Goal: Register for event/course

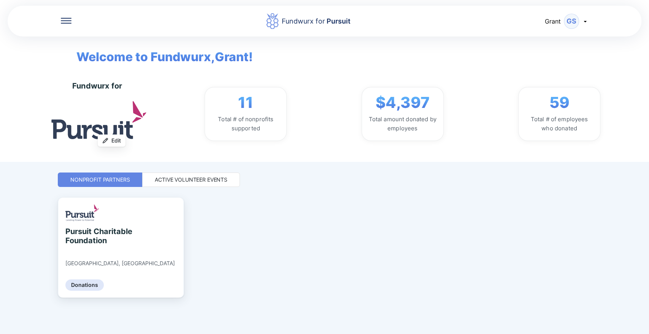
click at [186, 188] on div "Fundwurx for Pursuit [PERSON_NAME] Welcome to Fundwurx, Grant ! Fundwurx for Up…" at bounding box center [325, 167] width 534 height 334
click at [177, 178] on div "Active Volunteer Events" at bounding box center [191, 180] width 73 height 8
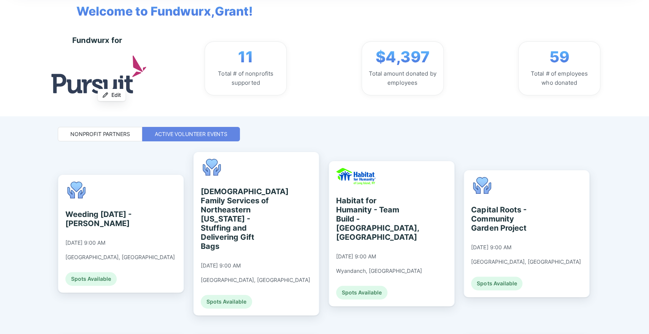
scroll to position [47, 0]
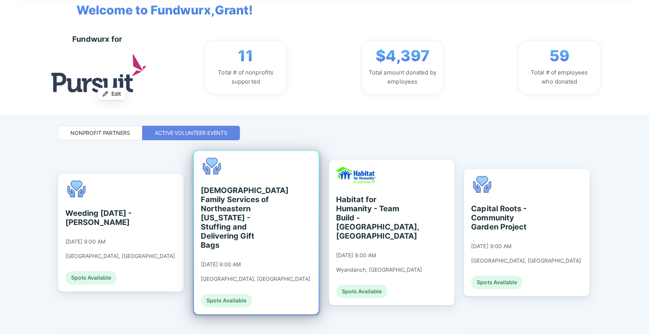
click at [257, 210] on div "[DEMOGRAPHIC_DATA] Family Services of Northeastern [US_STATE] - Stuffing and De…" at bounding box center [236, 218] width 70 height 64
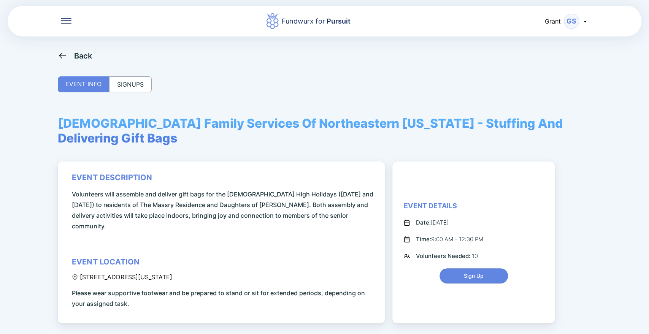
click at [123, 70] on div "Back EVENT INFO SIGNUPS [DEMOGRAPHIC_DATA] Family Services Of Northeastern [US_…" at bounding box center [325, 218] width 534 height 334
click at [124, 89] on div "SIGNUPS" at bounding box center [130, 84] width 43 height 16
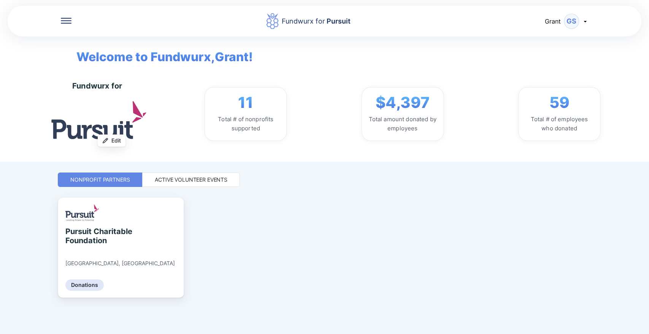
click at [214, 181] on div "Active Volunteer Events" at bounding box center [191, 180] width 73 height 8
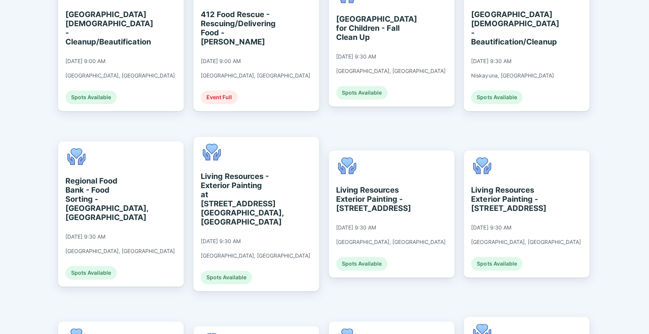
scroll to position [426, 0]
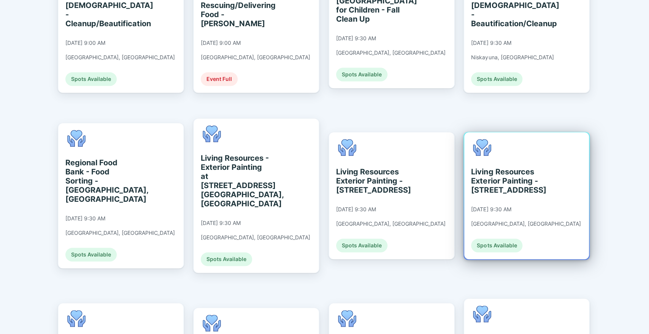
click at [534, 167] on div "Living Resources Exterior Painting - [STREET_ADDRESS]" at bounding box center [506, 180] width 70 height 27
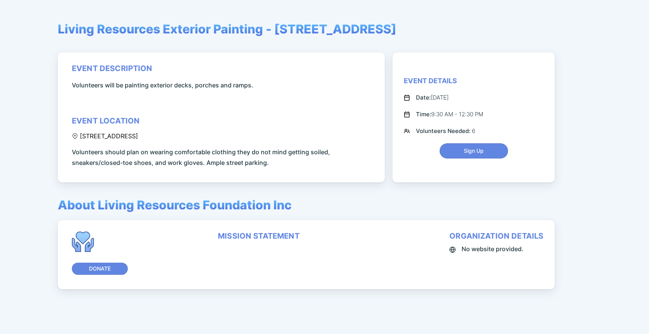
scroll to position [94, 0]
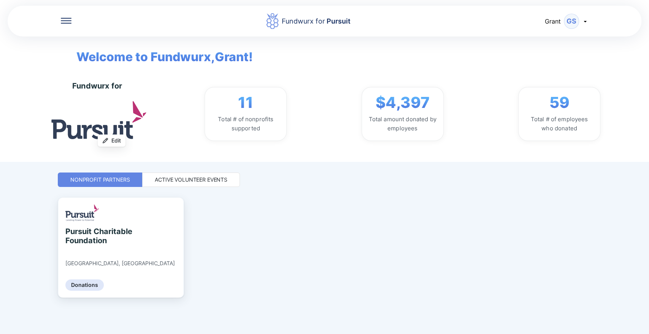
click at [178, 184] on div "Active Volunteer Events" at bounding box center [191, 180] width 98 height 14
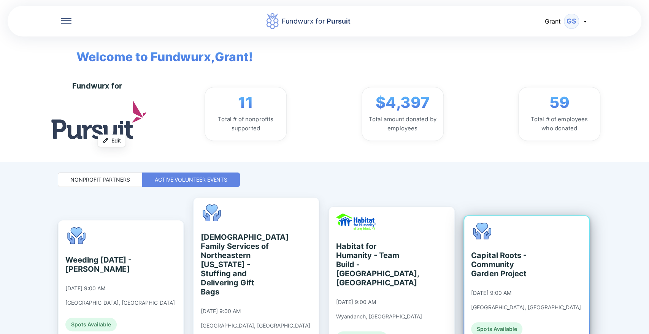
click at [510, 261] on div "Capital Roots - Community Garden Project" at bounding box center [506, 264] width 70 height 27
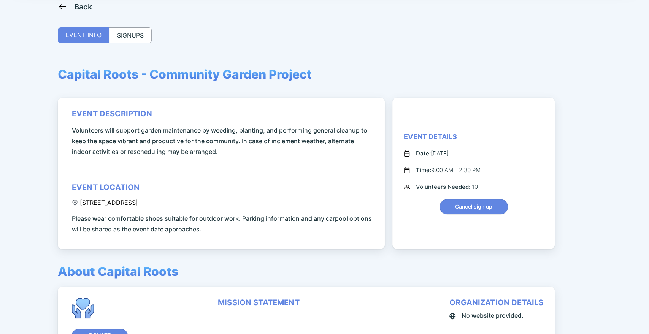
scroll to position [48, 0]
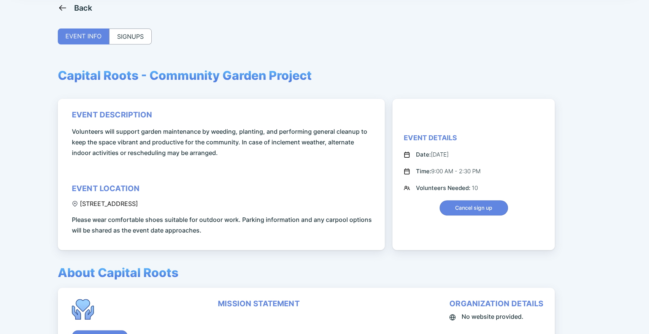
click at [140, 39] on div "SIGNUPS" at bounding box center [130, 37] width 43 height 16
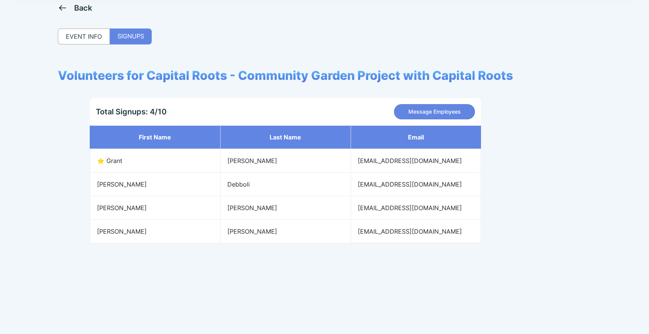
click at [64, 10] on icon at bounding box center [63, 8] width 10 height 10
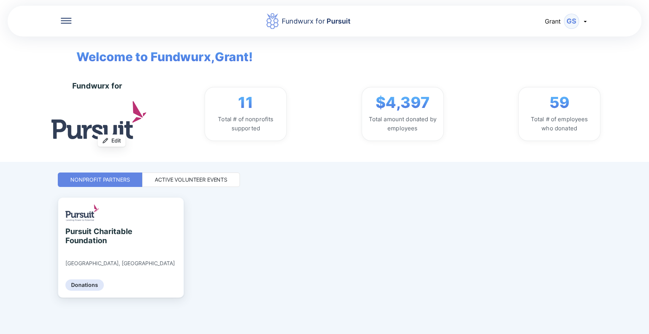
click at [188, 176] on div "Active Volunteer Events" at bounding box center [191, 180] width 98 height 14
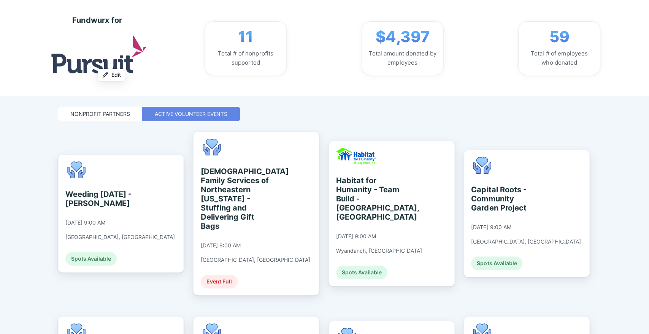
scroll to position [65, 0]
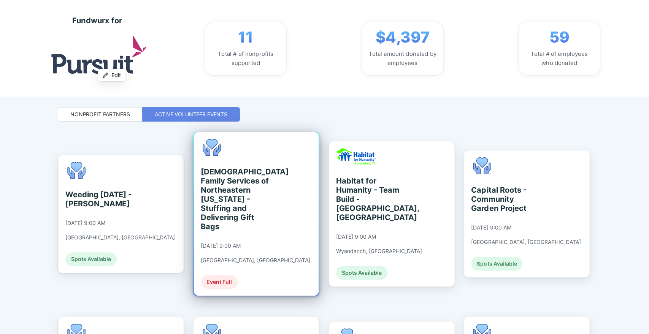
click at [247, 200] on div "[DEMOGRAPHIC_DATA] Family Services of Northeastern [US_STATE] - Stuffing and De…" at bounding box center [236, 199] width 70 height 64
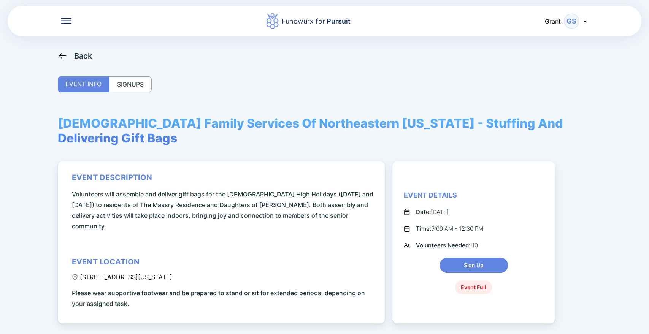
click at [135, 84] on div "SIGNUPS" at bounding box center [130, 84] width 43 height 16
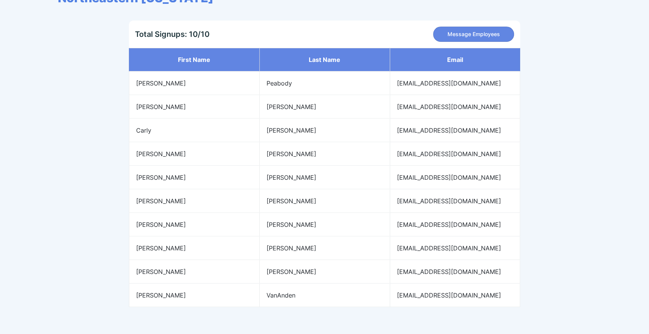
scroll to position [155, 0]
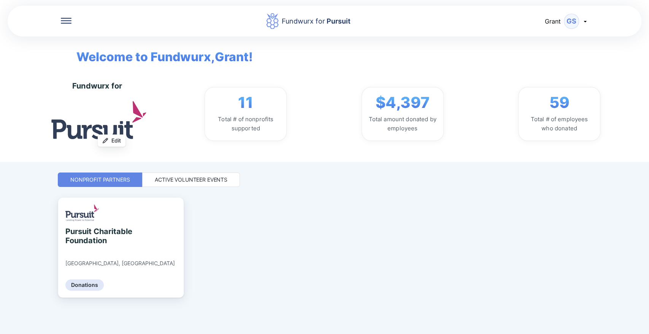
click at [191, 173] on div "Active Volunteer Events" at bounding box center [191, 180] width 98 height 14
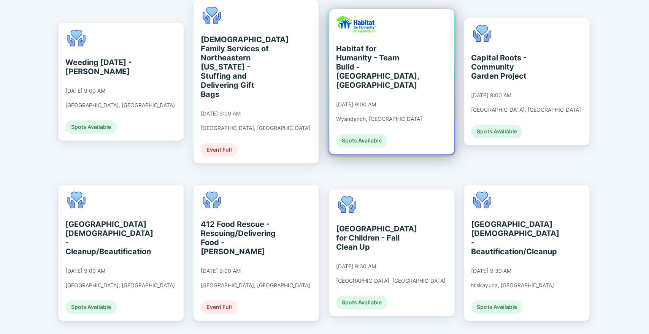
scroll to position [199, 0]
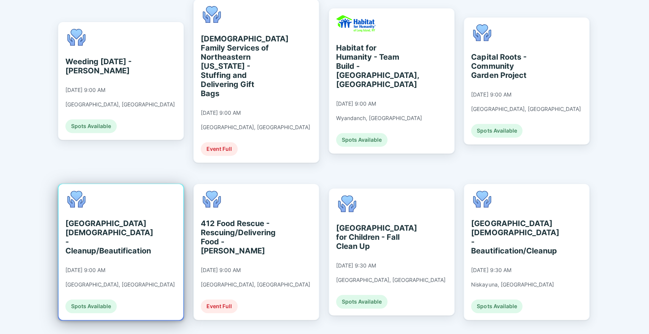
click at [126, 222] on div "[GEOGRAPHIC_DATA][DEMOGRAPHIC_DATA] - Cleanup/Beautification" at bounding box center [100, 237] width 70 height 37
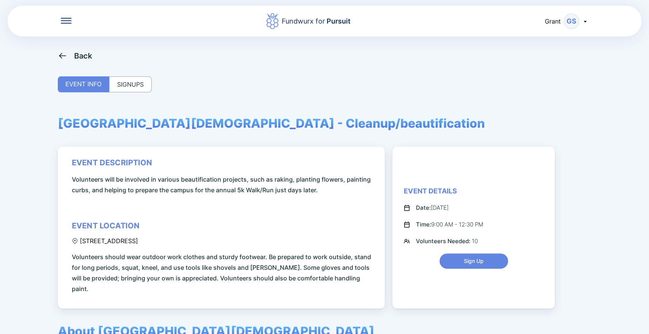
scroll to position [116, 0]
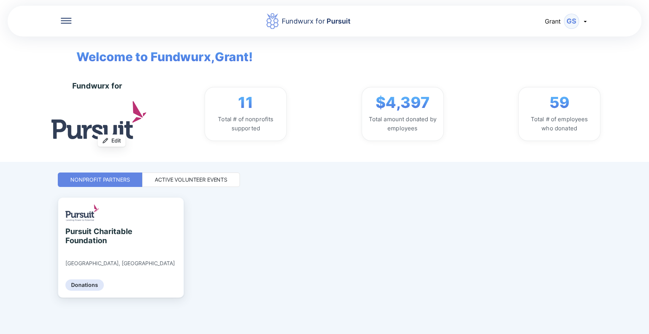
click at [179, 170] on div "Fundwurx for Pursuit [PERSON_NAME] Welcome to Fundwurx, Grant ! Fundwurx for Up…" at bounding box center [325, 167] width 534 height 334
click at [177, 181] on div "Active Volunteer Events" at bounding box center [191, 180] width 73 height 8
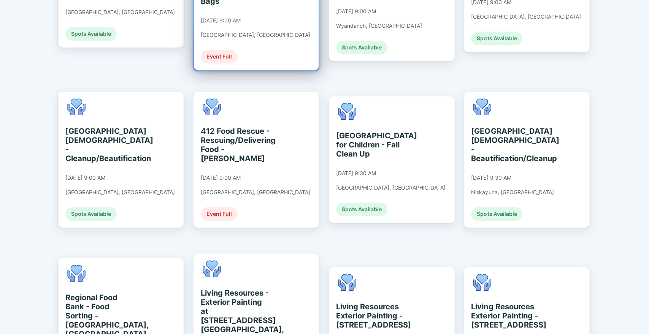
scroll to position [291, 0]
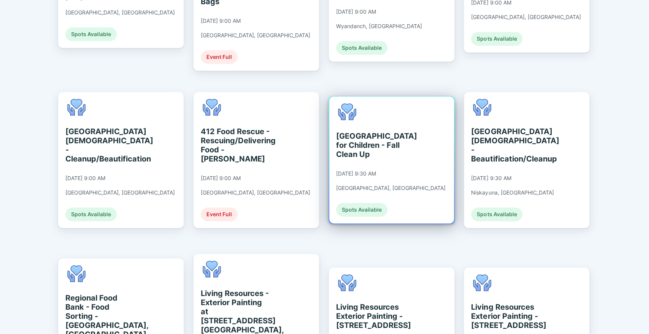
click at [347, 151] on div "[GEOGRAPHIC_DATA] for Children - Fall Clean Up [DATE] 9:30 AM [GEOGRAPHIC_DATA]…" at bounding box center [391, 159] width 110 height 113
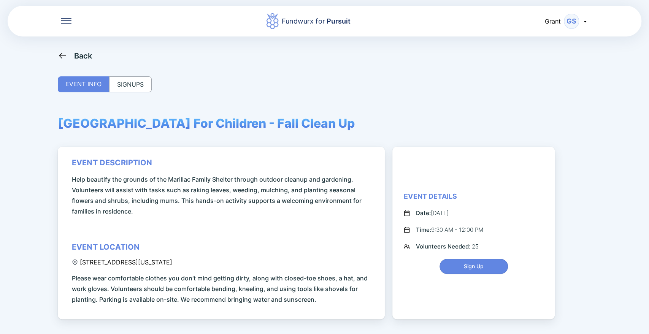
click at [119, 69] on div "Back EVENT INFO SIGNUPS [GEOGRAPHIC_DATA] For Children - Fall Clean Up event de…" at bounding box center [325, 218] width 534 height 334
click at [124, 84] on div "SIGNUPS" at bounding box center [130, 84] width 43 height 16
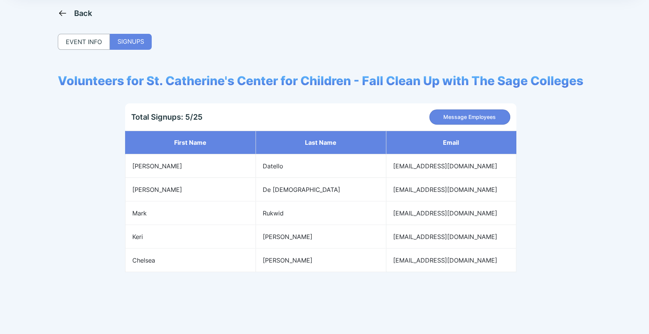
scroll to position [42, 0]
click at [67, 14] on icon at bounding box center [63, 14] width 10 height 10
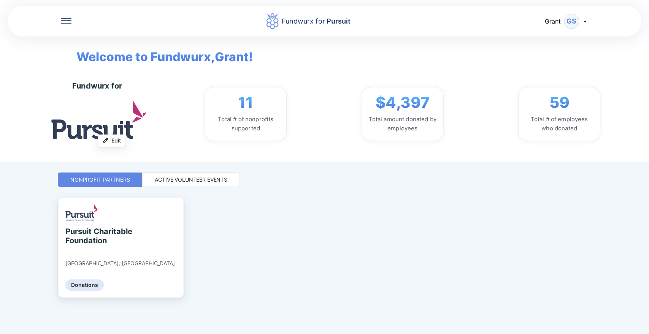
click at [170, 183] on div "Active Volunteer Events" at bounding box center [191, 180] width 73 height 8
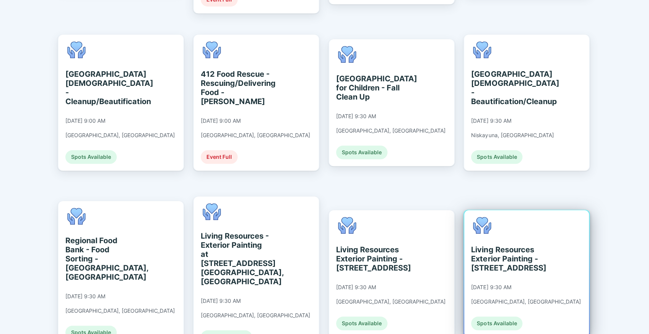
scroll to position [345, 0]
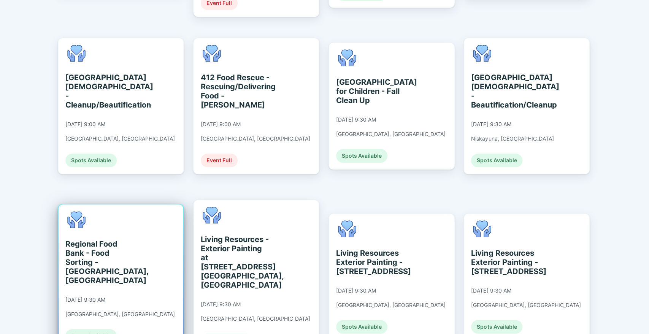
click at [114, 246] on div "Regional Food Bank - Food Sorting - [GEOGRAPHIC_DATA], [GEOGRAPHIC_DATA]" at bounding box center [100, 263] width 70 height 46
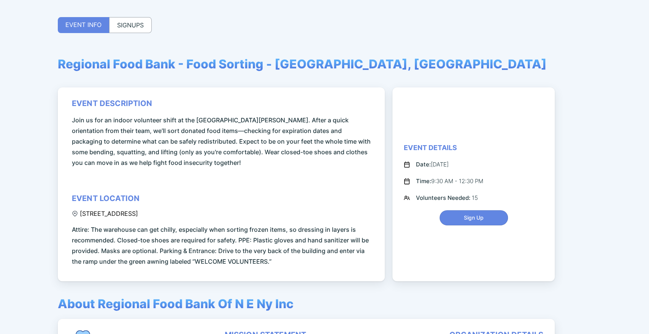
scroll to position [60, 0]
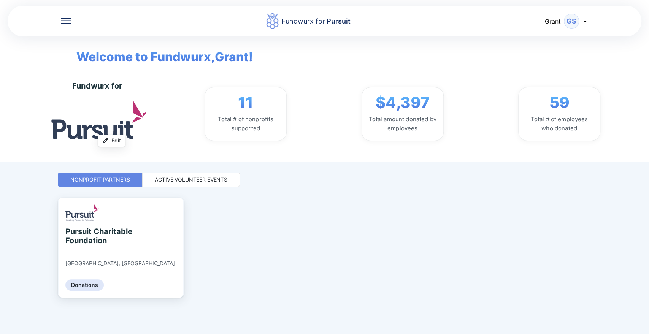
click at [207, 180] on div "Active Volunteer Events" at bounding box center [191, 180] width 73 height 8
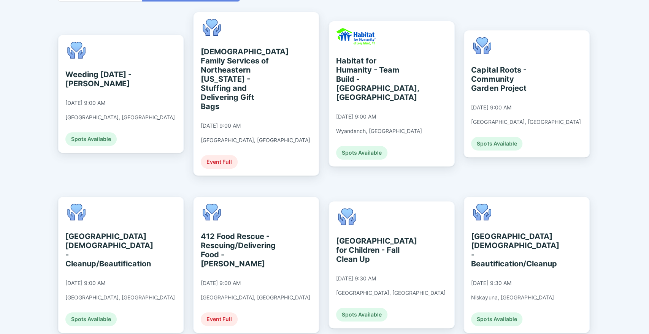
scroll to position [186, 0]
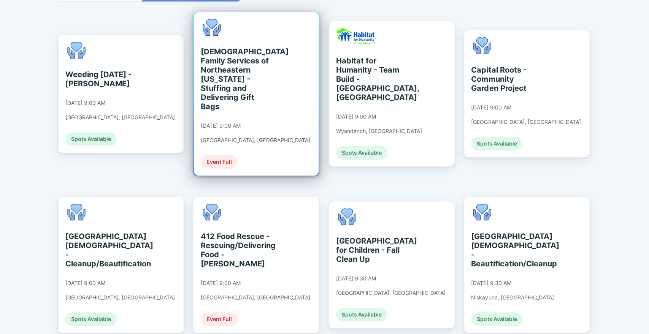
click at [231, 60] on div "[DEMOGRAPHIC_DATA] Family Services of Northeastern [US_STATE] - Stuffing and De…" at bounding box center [236, 79] width 70 height 64
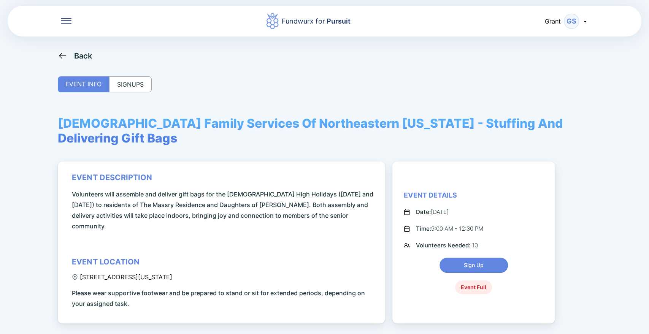
click at [144, 80] on div "SIGNUPS" at bounding box center [130, 84] width 43 height 16
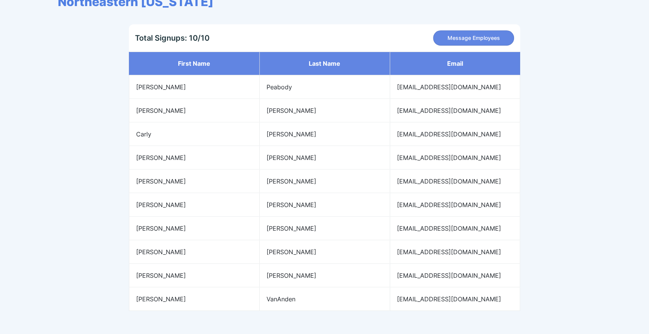
scroll to position [152, 0]
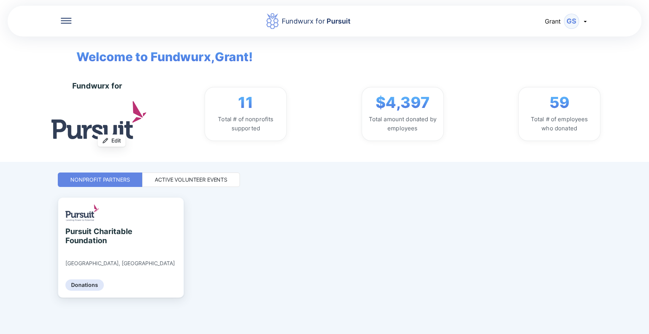
click at [197, 176] on div "Active Volunteer Events" at bounding box center [191, 180] width 73 height 8
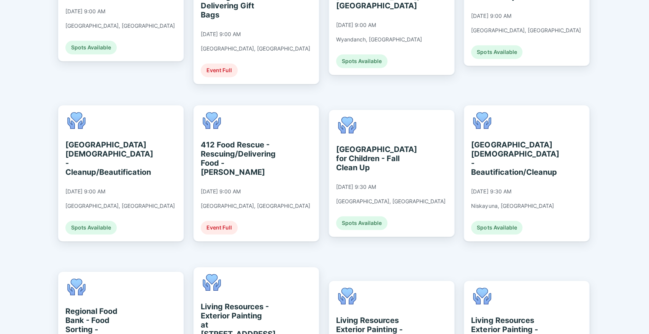
scroll to position [277, 0]
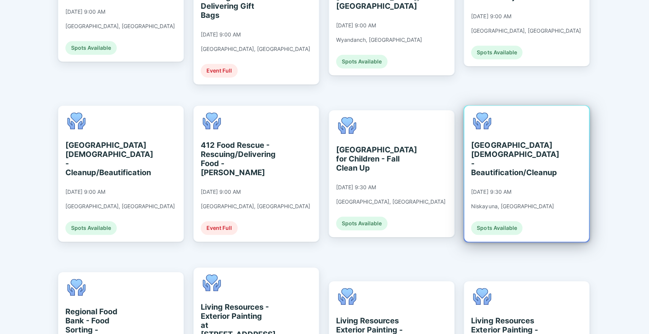
click at [492, 154] on div "[GEOGRAPHIC_DATA][DEMOGRAPHIC_DATA] - Beautification/Cleanup" at bounding box center [506, 159] width 70 height 37
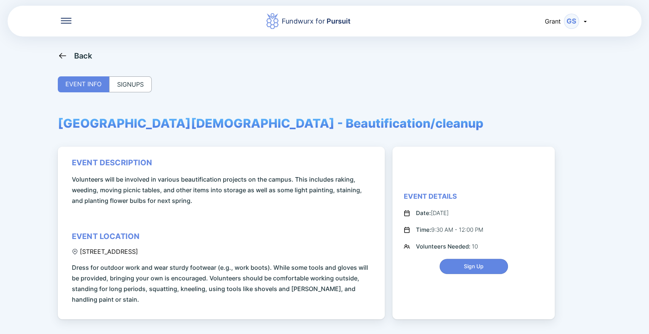
click at [122, 80] on div "SIGNUPS" at bounding box center [130, 84] width 43 height 16
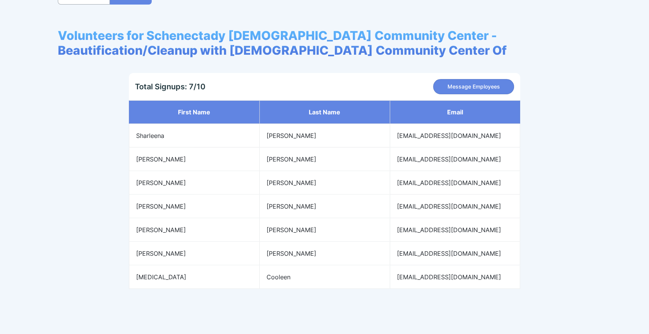
scroll to position [87, 0]
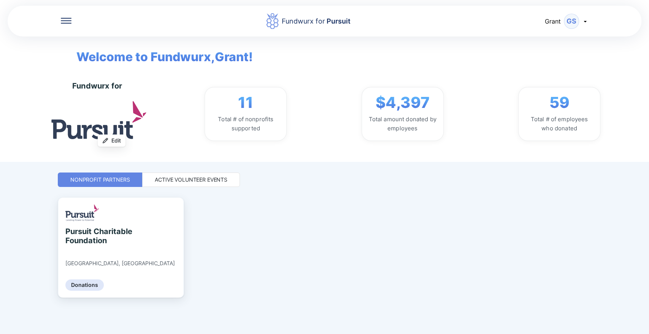
click at [175, 172] on div "Fundwurx for Pursuit [PERSON_NAME] Welcome to Fundwurx, Grant ! Fundwurx for Up…" at bounding box center [325, 167] width 534 height 334
click at [177, 176] on div "Active Volunteer Events" at bounding box center [191, 180] width 73 height 8
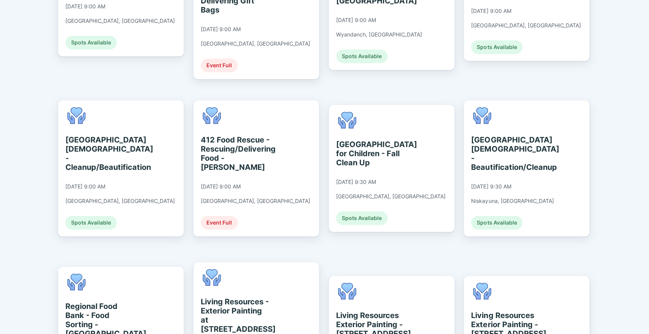
scroll to position [286, 0]
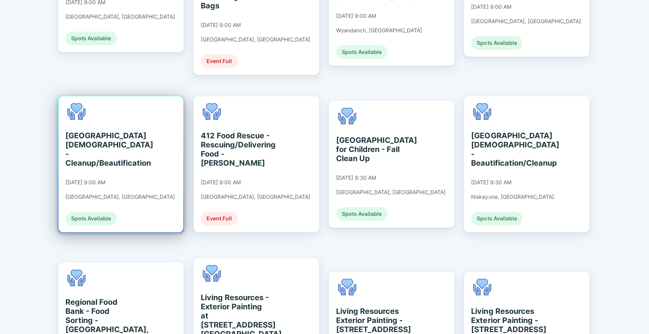
click at [129, 177] on div "[GEOGRAPHIC_DATA][DEMOGRAPHIC_DATA] - Cleanup/Beautification [DATE] 9:00 AM [GE…" at bounding box center [120, 164] width 110 height 123
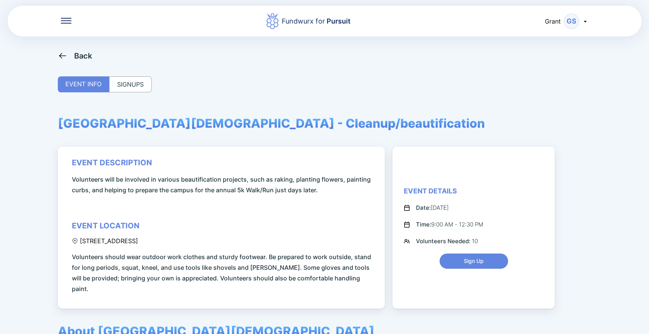
click at [143, 87] on div "SIGNUPS" at bounding box center [130, 84] width 43 height 16
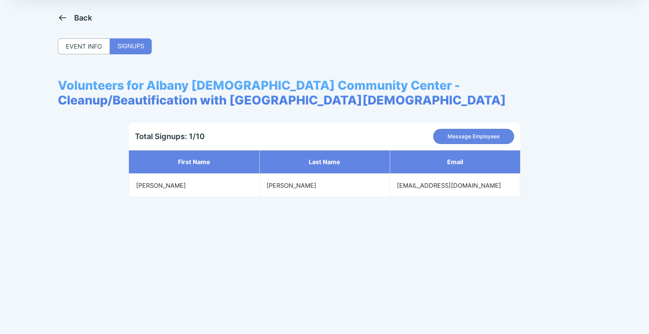
scroll to position [38, 0]
click at [78, 21] on div "Back" at bounding box center [83, 17] width 18 height 9
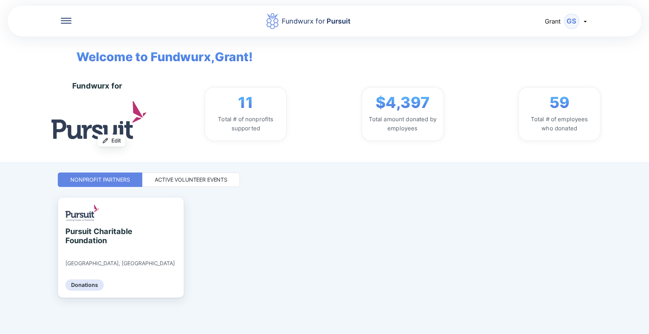
click at [181, 177] on div "Active Volunteer Events" at bounding box center [191, 180] width 73 height 8
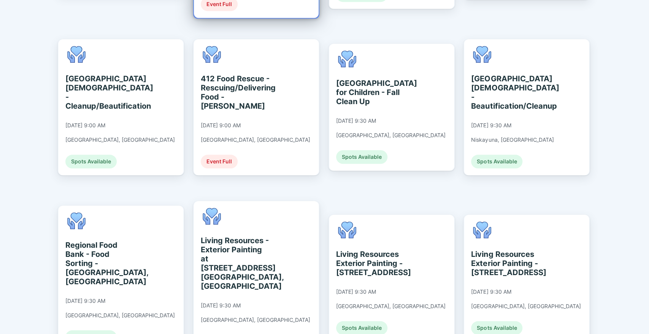
scroll to position [344, 0]
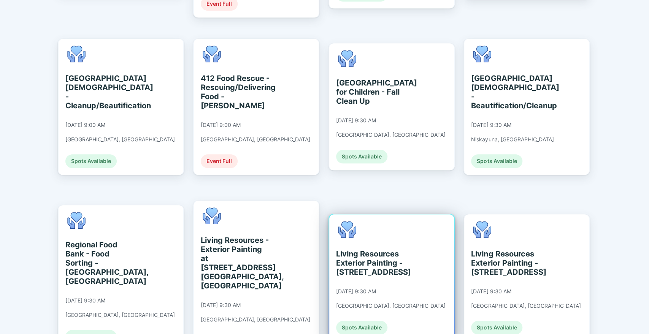
click at [374, 250] on div "Living Resources Exterior Painting - [STREET_ADDRESS]" at bounding box center [371, 263] width 70 height 27
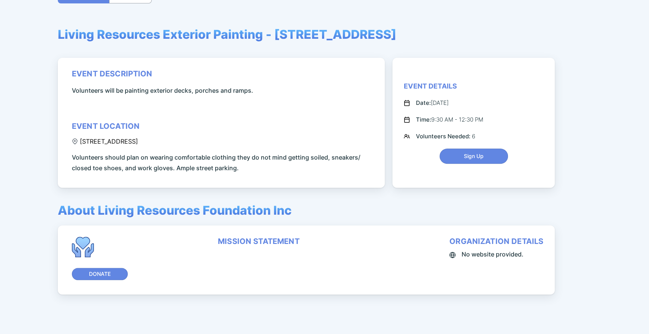
scroll to position [89, 0]
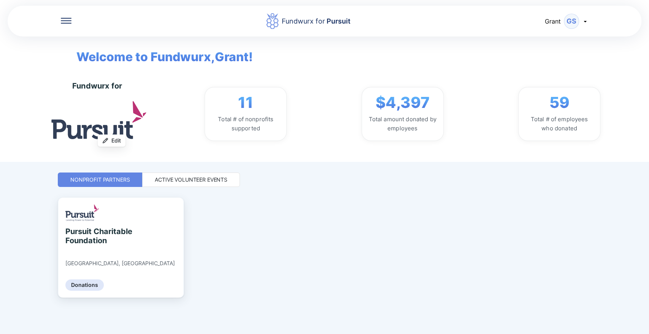
click at [199, 182] on div "Active Volunteer Events" at bounding box center [191, 180] width 73 height 8
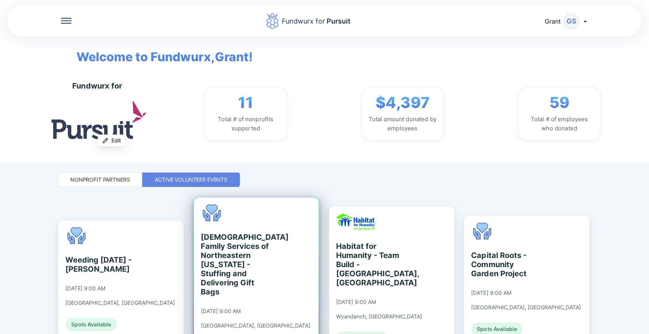
click at [256, 261] on div "[DEMOGRAPHIC_DATA] Family Services of Northeastern [US_STATE] - Stuffing and De…" at bounding box center [236, 265] width 70 height 64
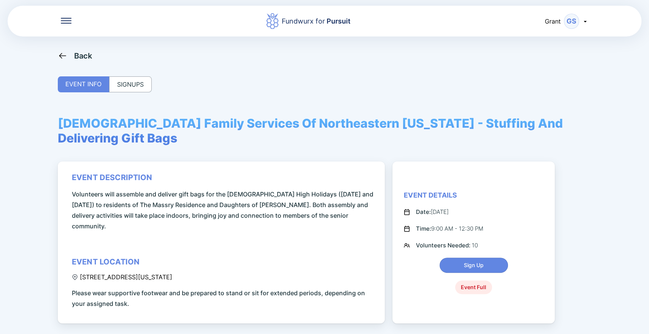
click at [138, 81] on div "SIGNUPS" at bounding box center [130, 84] width 43 height 16
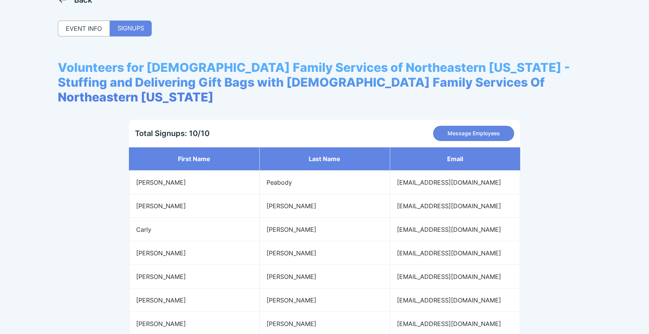
scroll to position [57, 0]
